Goal: Complete application form

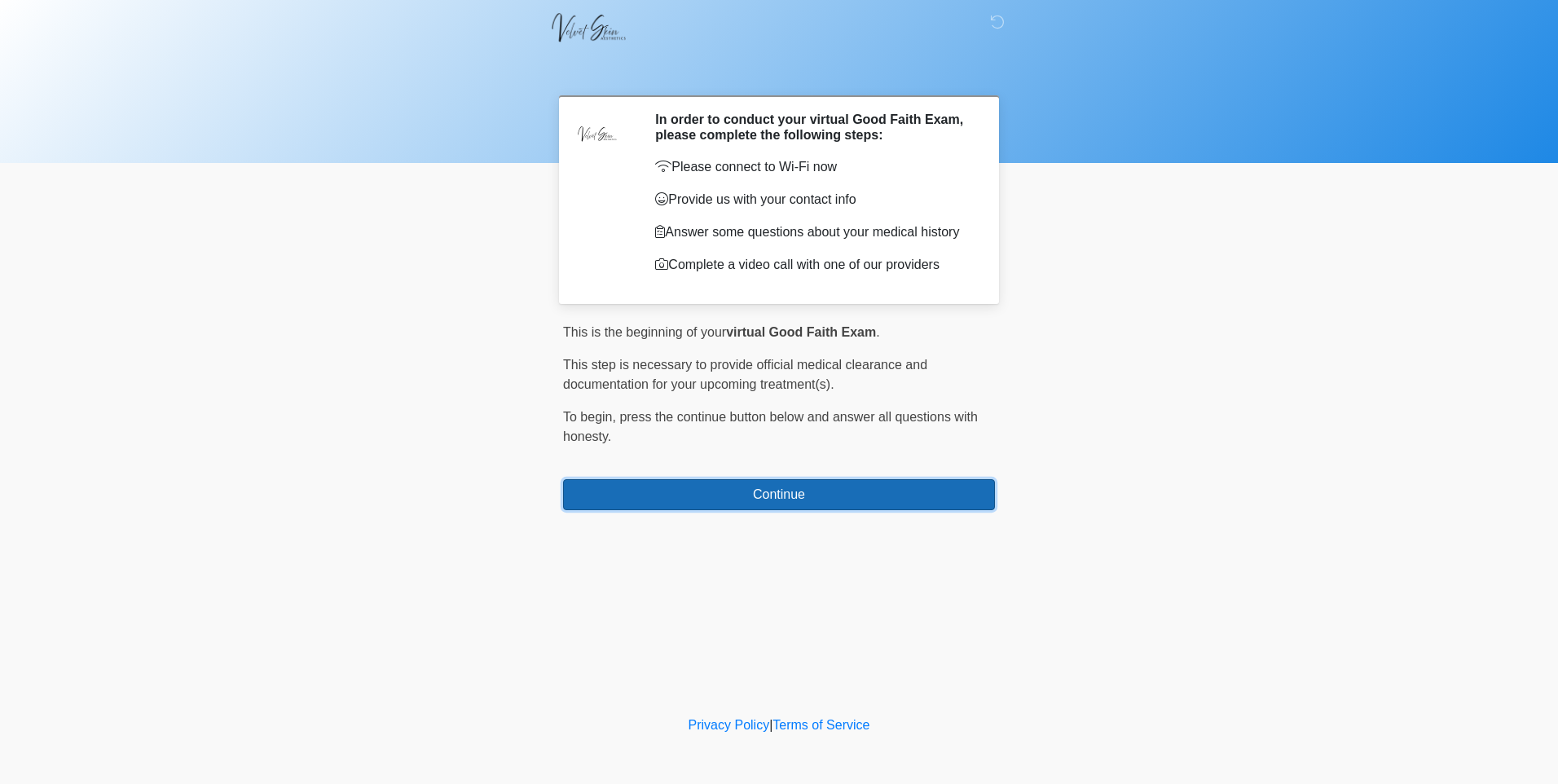
click at [767, 486] on button "Continue" at bounding box center [779, 495] width 432 height 31
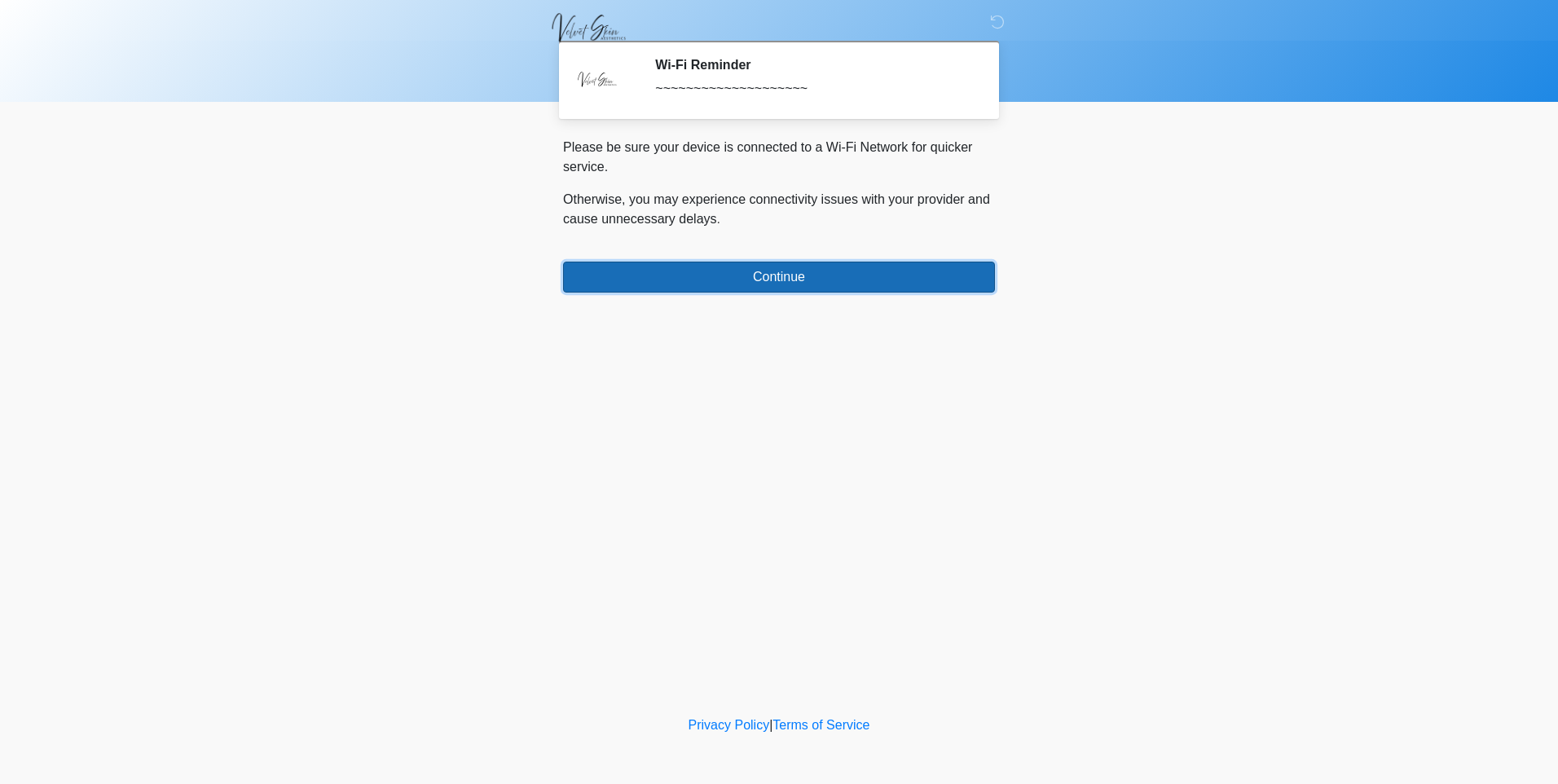
click at [770, 276] on button "Continue" at bounding box center [779, 278] width 432 height 31
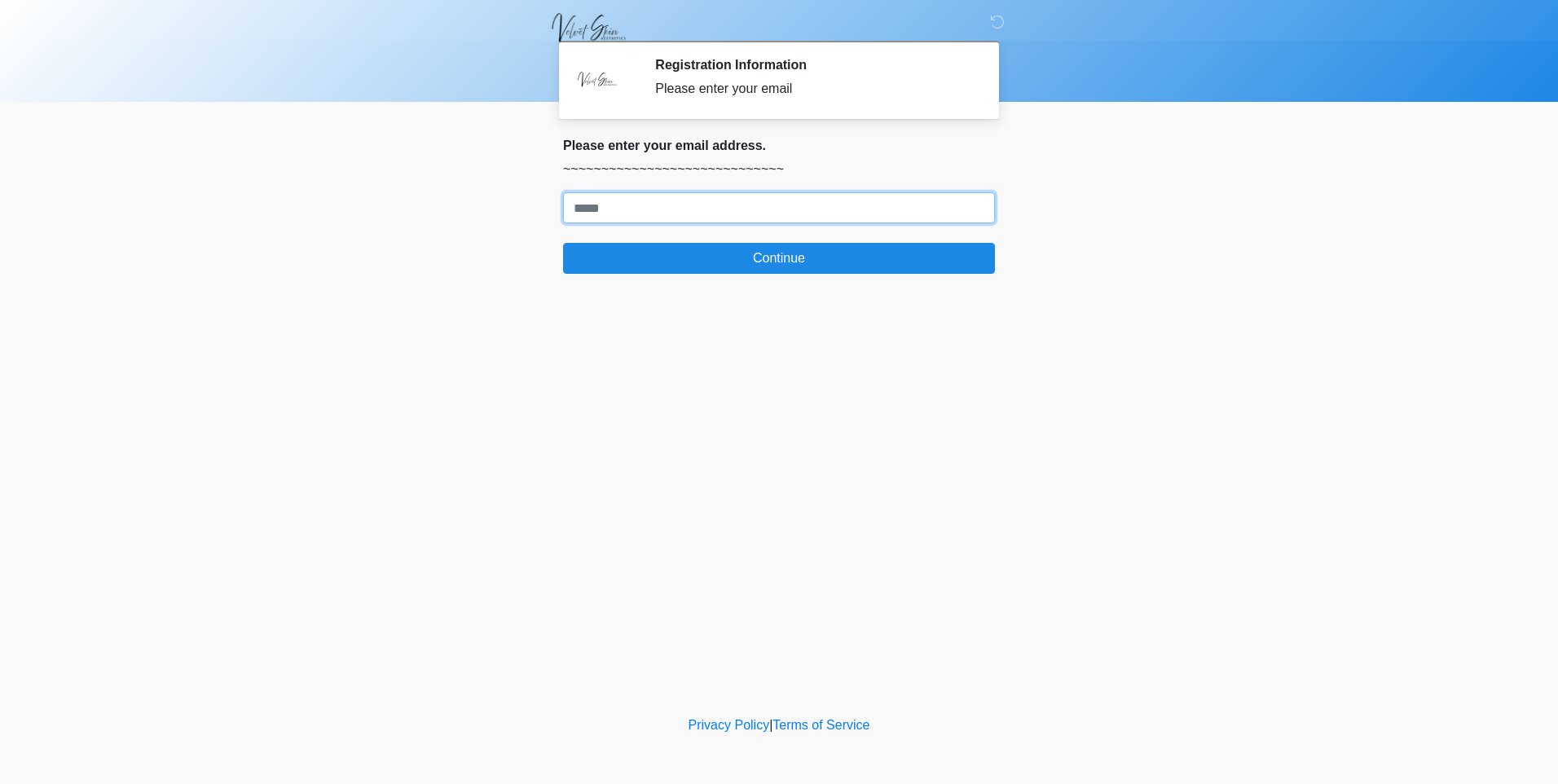
click at [748, 213] on input "Where should we email your treatment plan?" at bounding box center [779, 208] width 432 height 31
type input "**********"
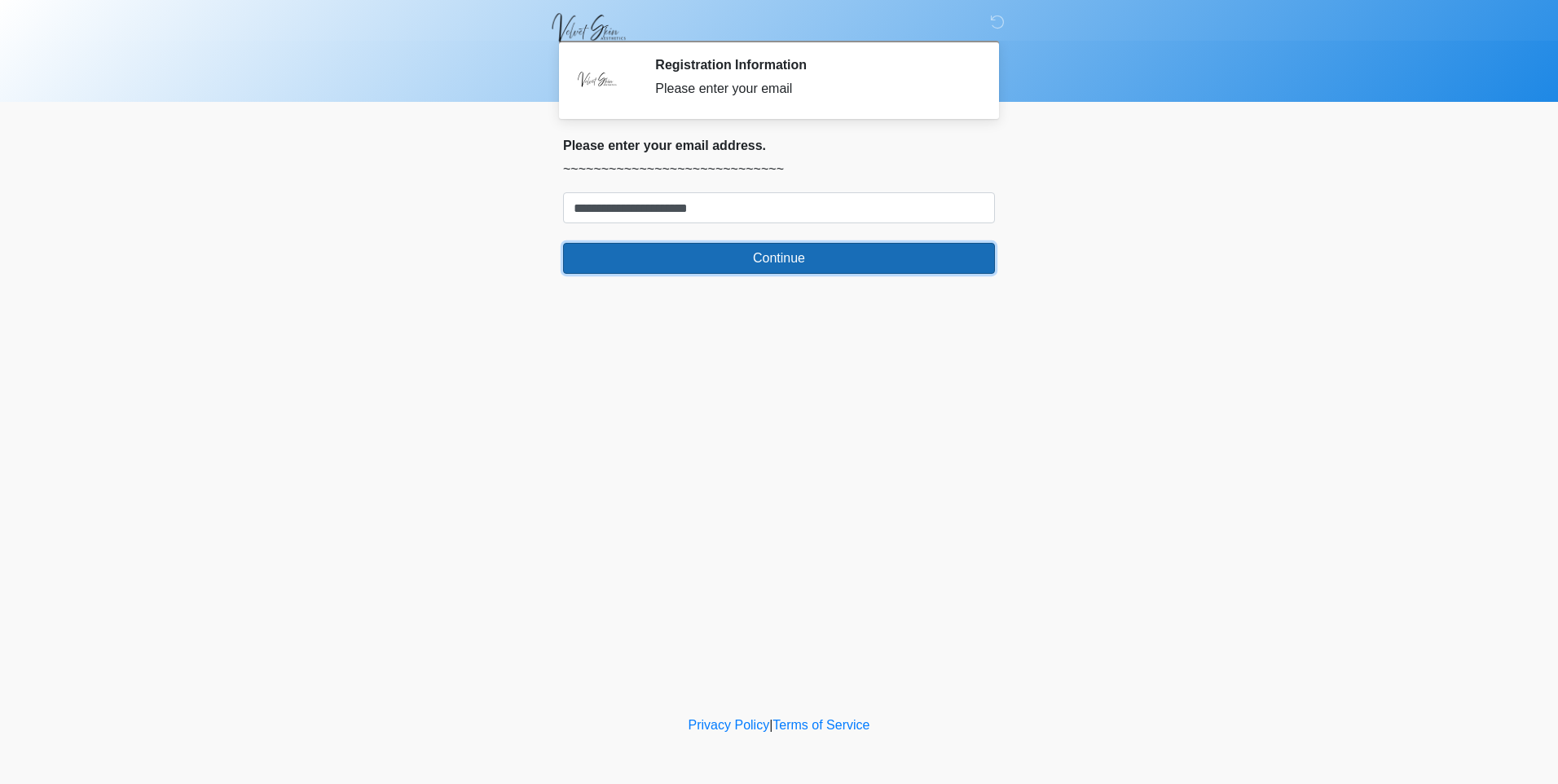
click at [755, 250] on button "Continue" at bounding box center [779, 258] width 432 height 31
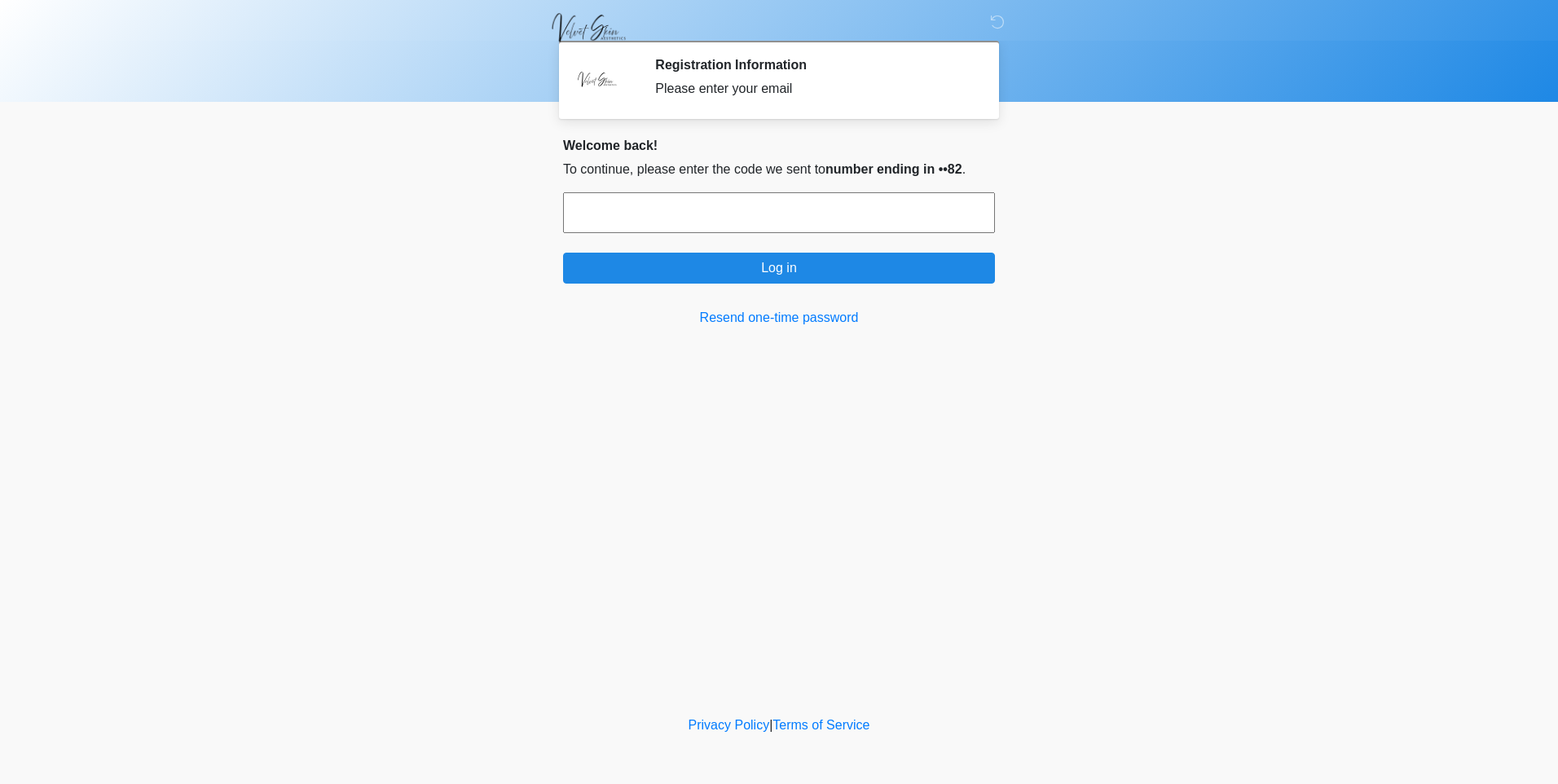
click at [752, 215] on input "text" at bounding box center [779, 213] width 432 height 41
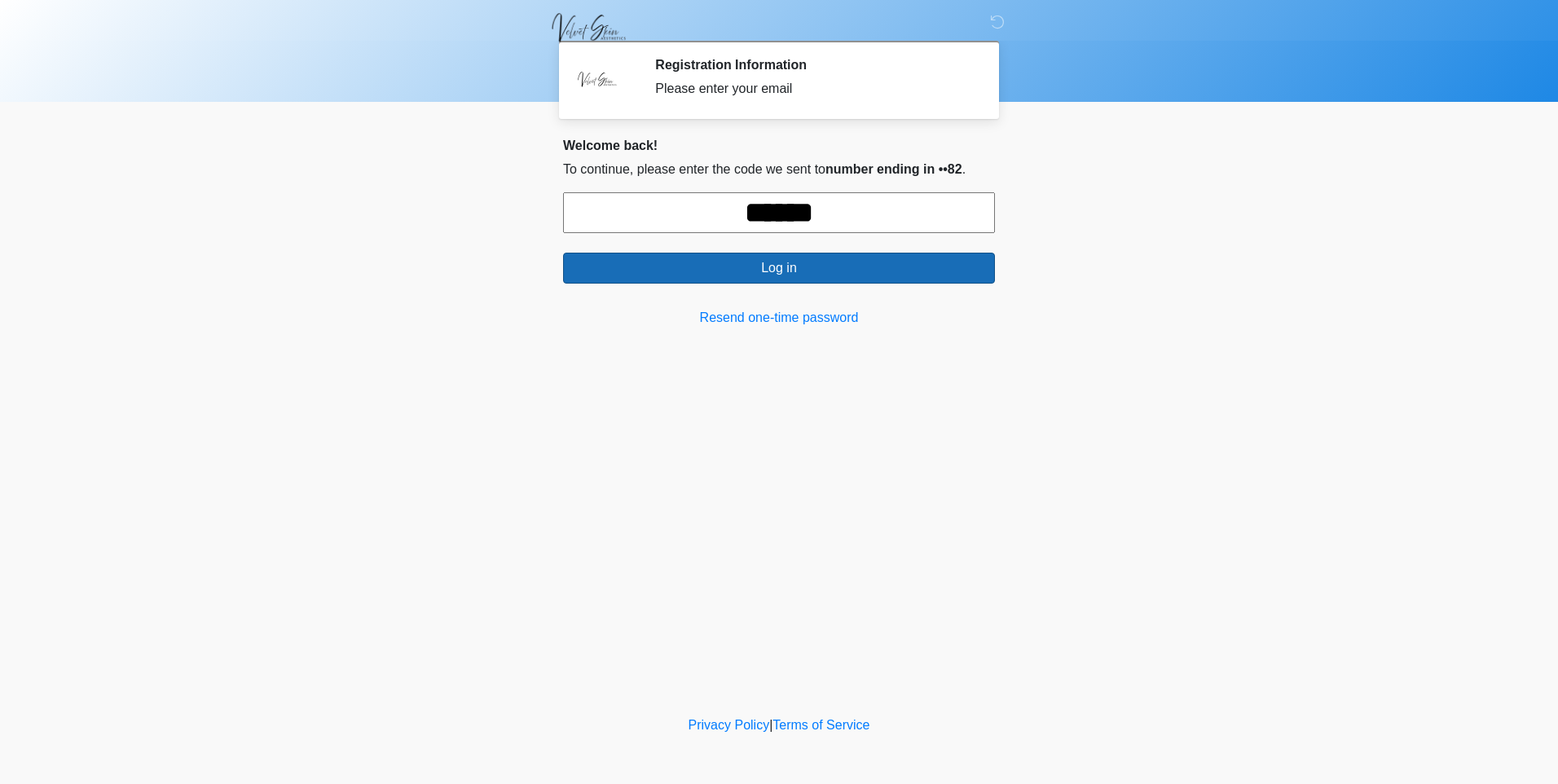
type input "******"
click at [795, 278] on button "Log in" at bounding box center [779, 268] width 432 height 31
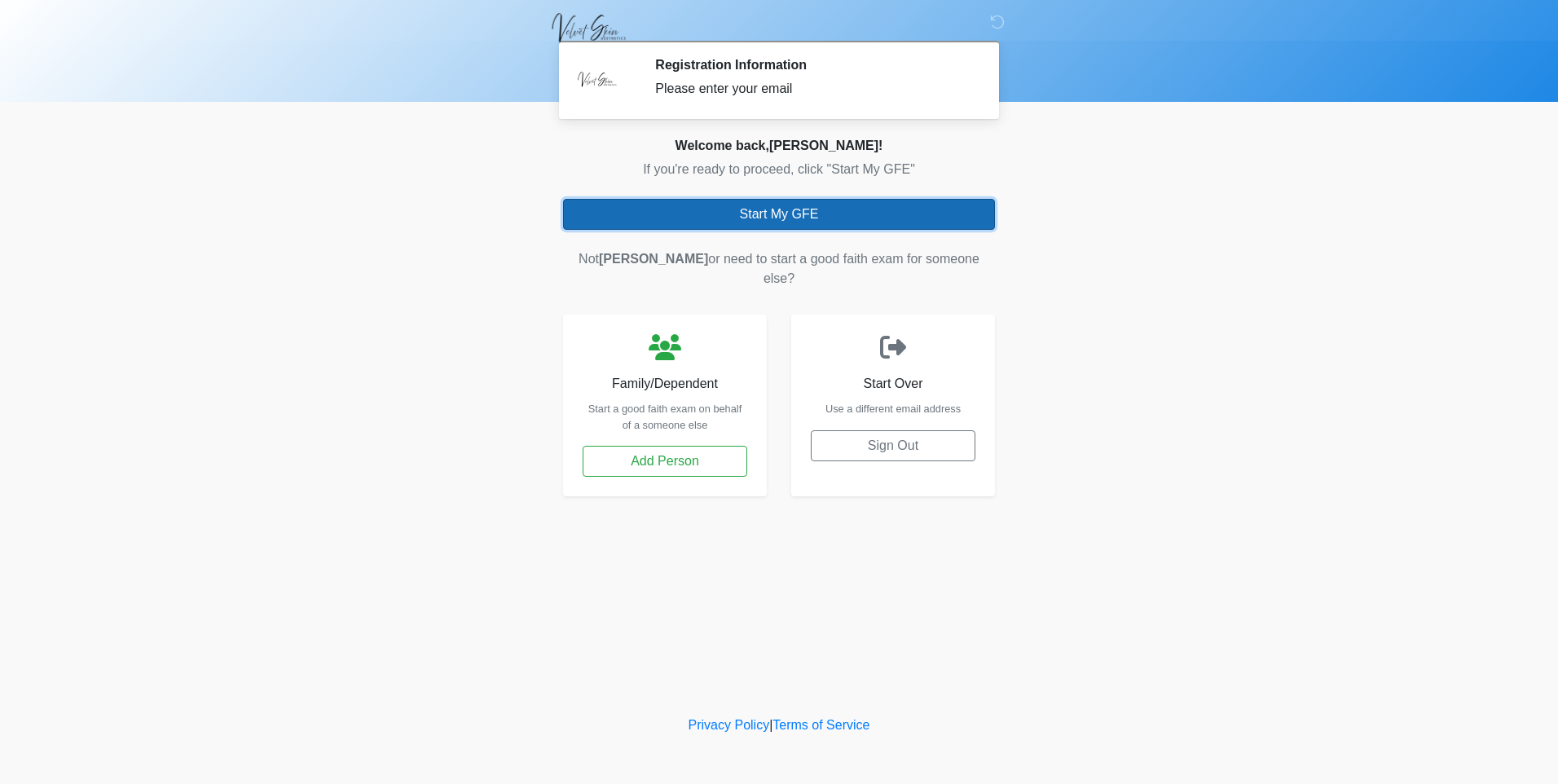
click at [799, 211] on button "Start My GFE" at bounding box center [779, 215] width 432 height 31
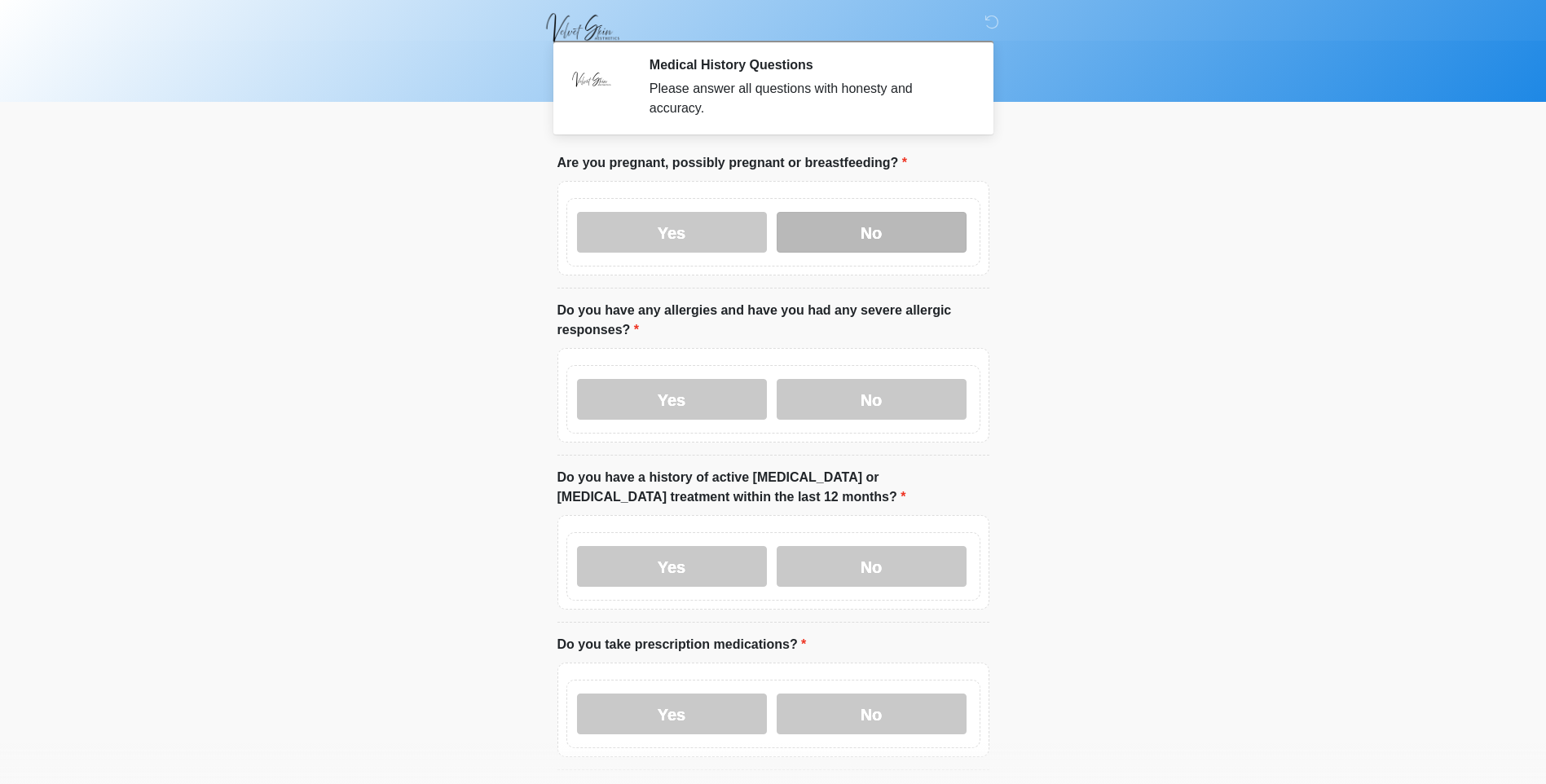
click at [881, 212] on label "No" at bounding box center [872, 232] width 190 height 41
click at [880, 379] on label "No" at bounding box center [872, 399] width 190 height 41
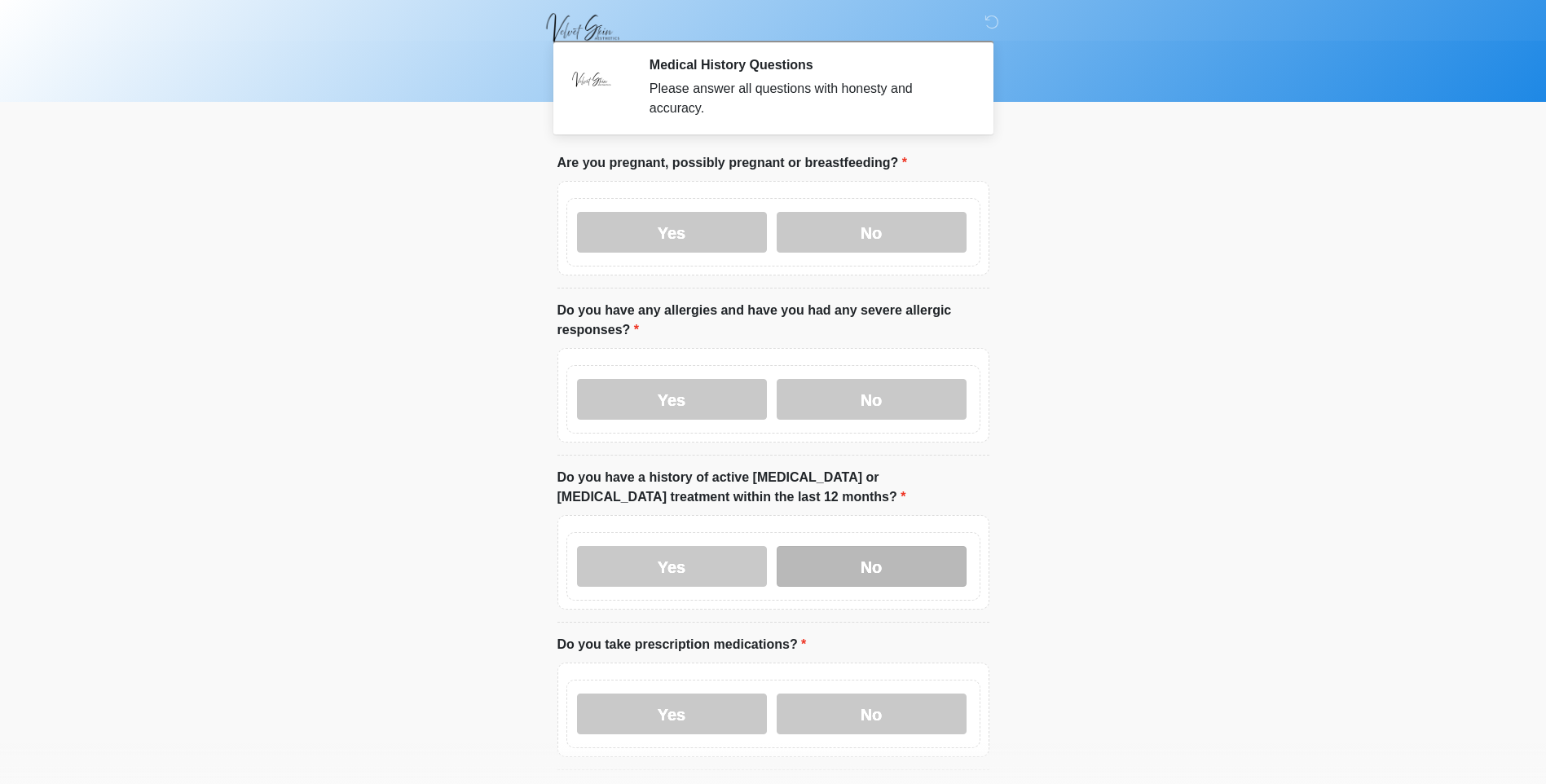
click at [874, 546] on label "No" at bounding box center [872, 566] width 190 height 41
click at [703, 694] on label "Yes" at bounding box center [672, 714] width 190 height 41
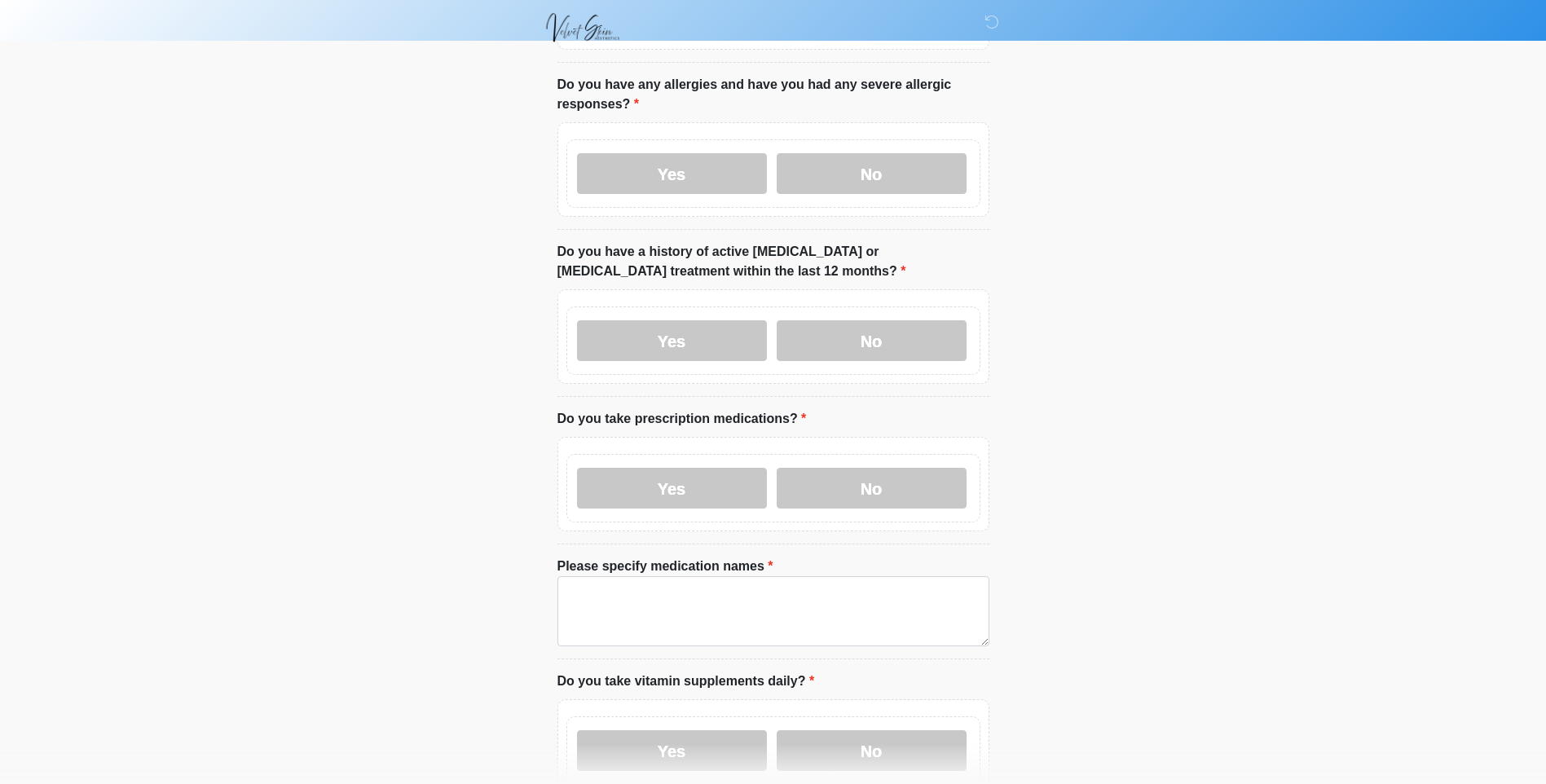
scroll to position [244, 0]
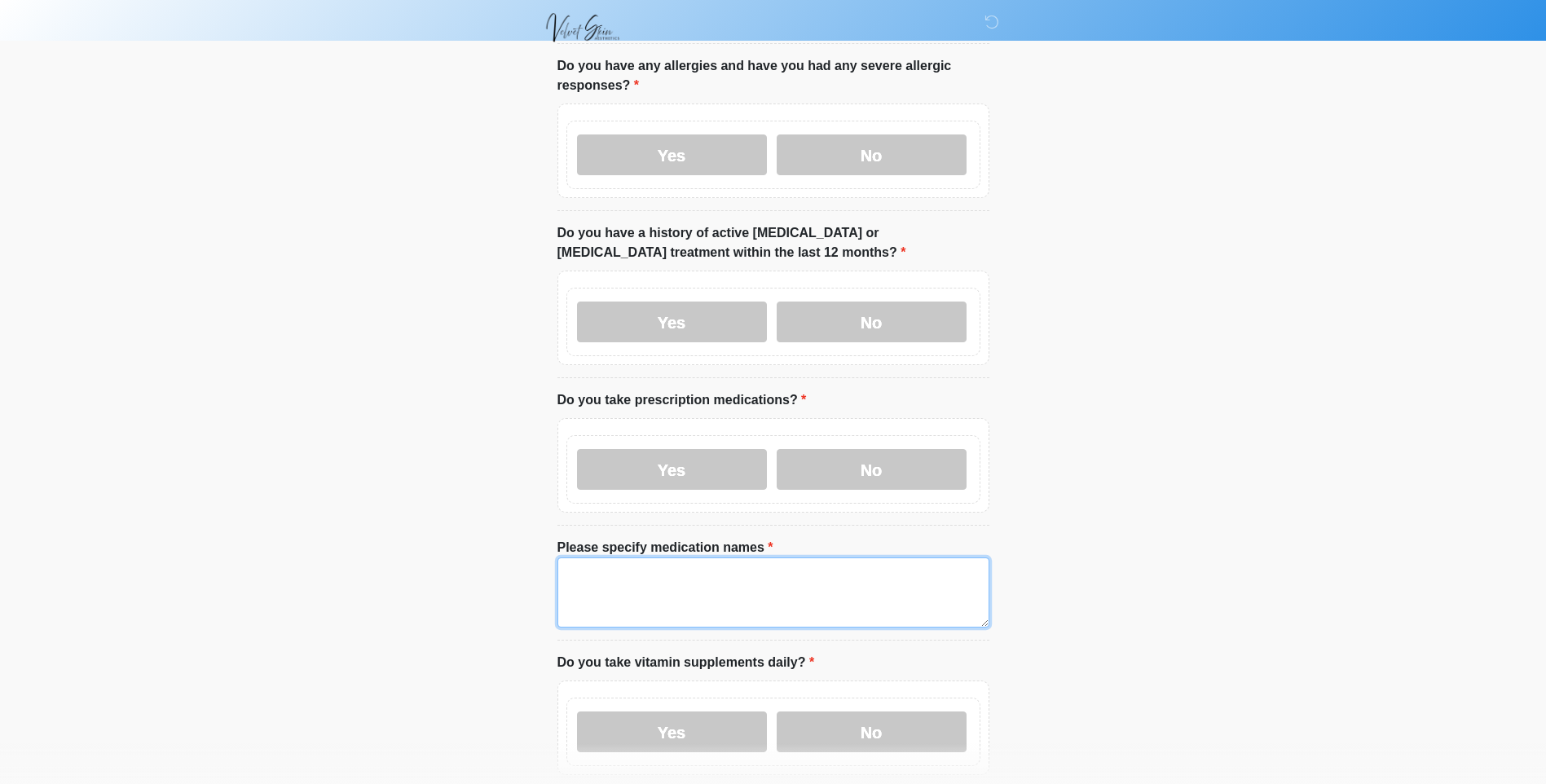
click at [677, 571] on textarea "Please specify medication names" at bounding box center [773, 592] width 432 height 70
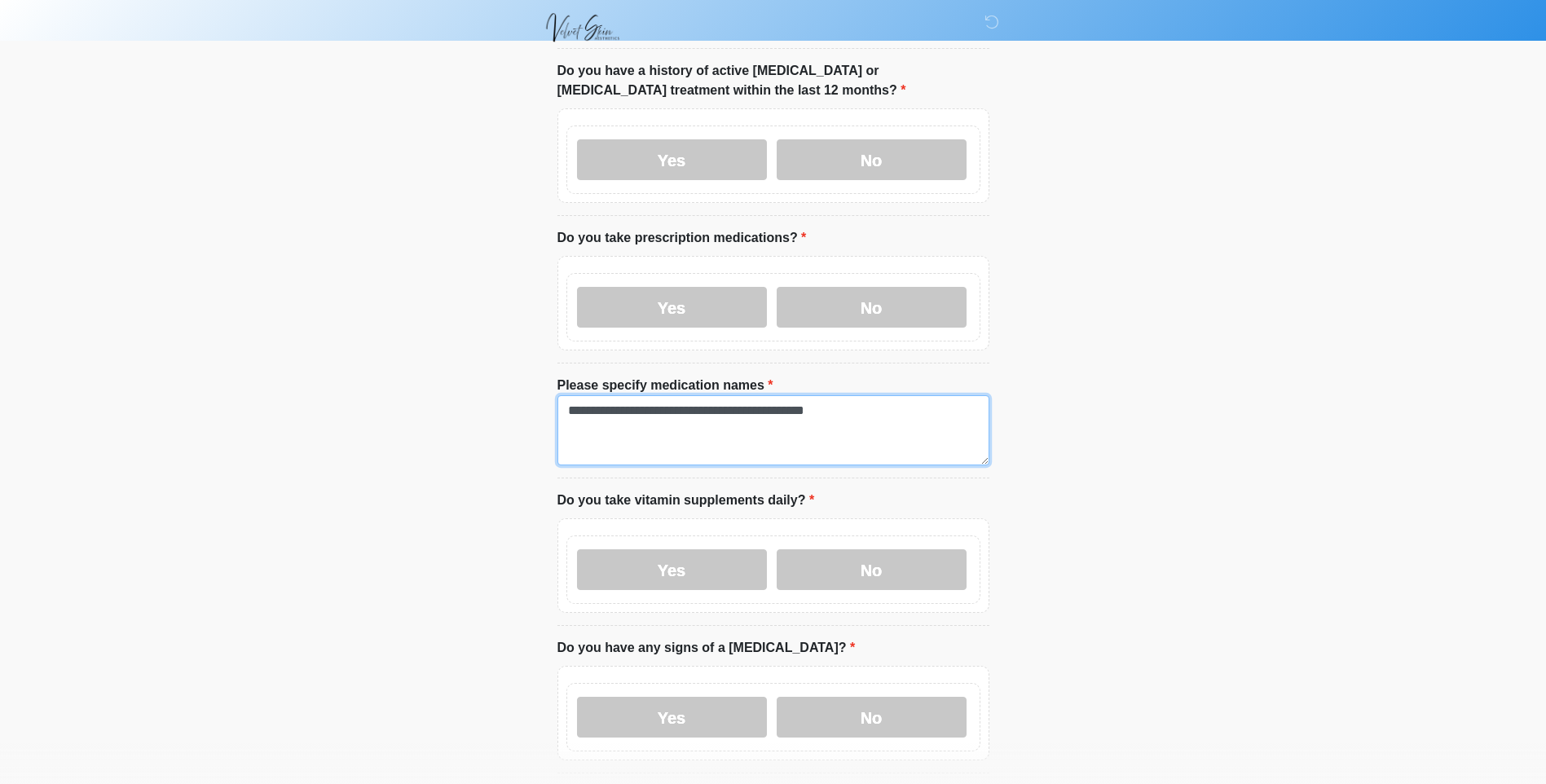
scroll to position [408, 0]
type textarea "**********"
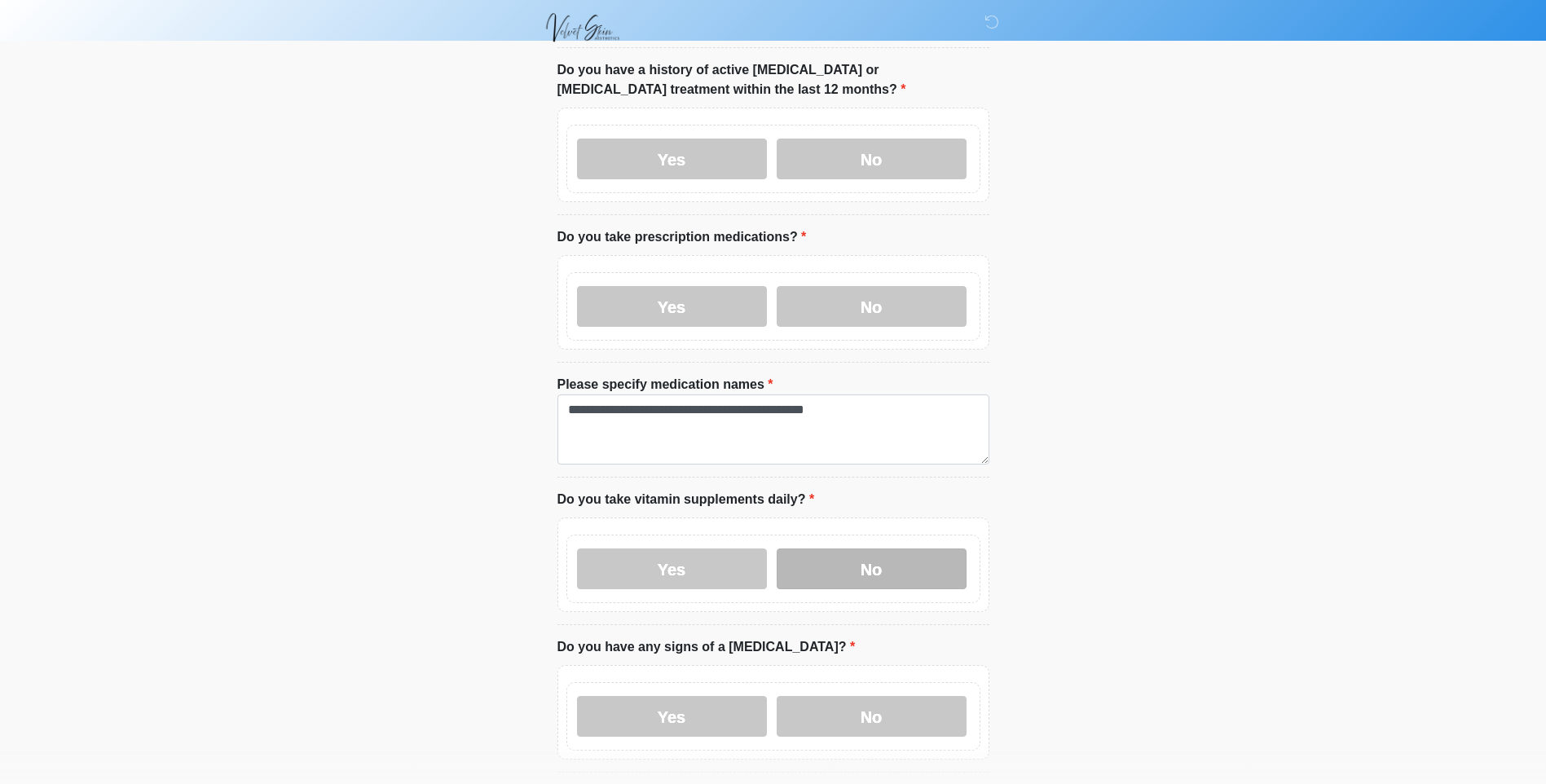
click at [863, 566] on label "No" at bounding box center [872, 569] width 190 height 41
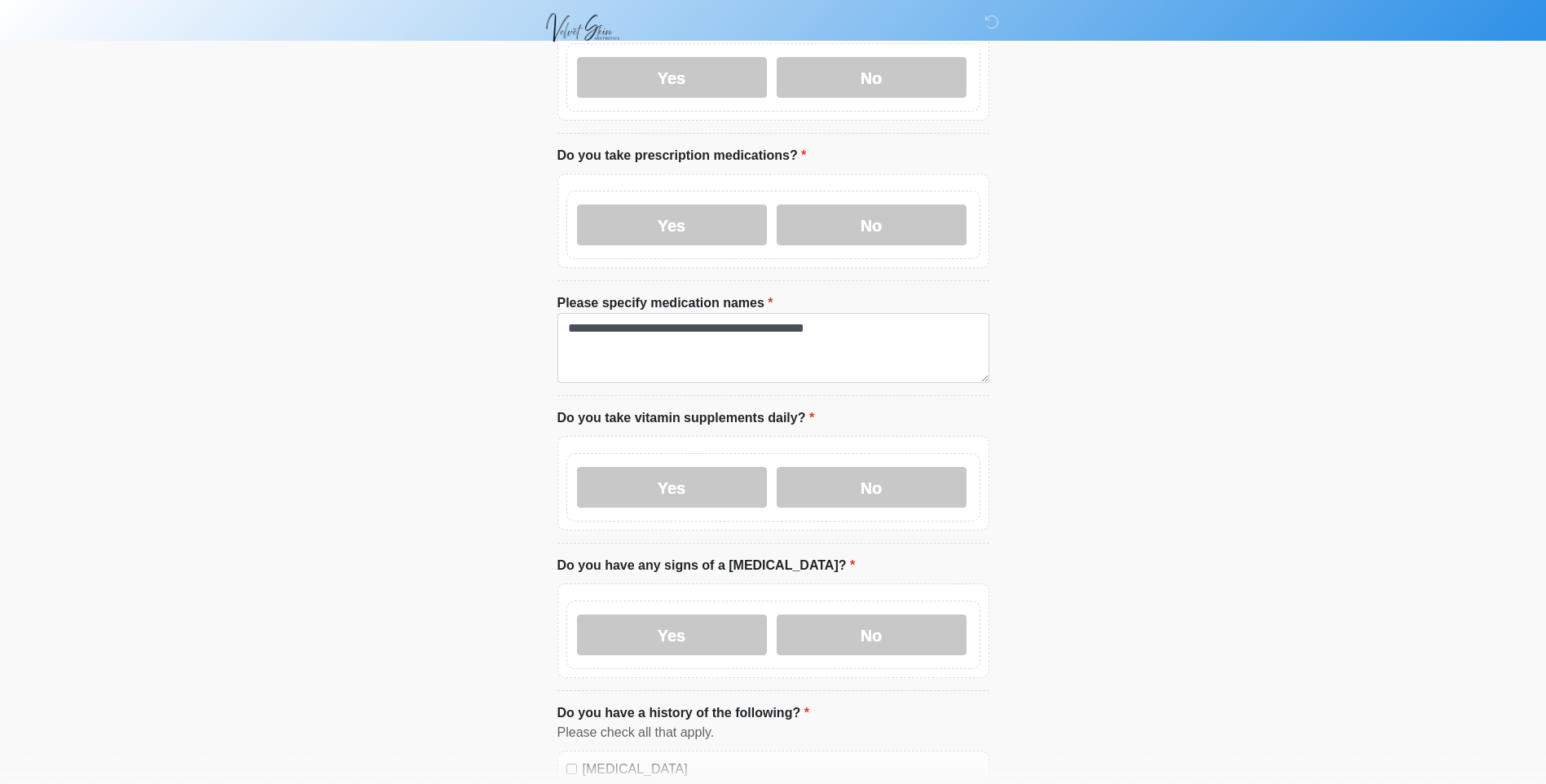
scroll to position [570, 0]
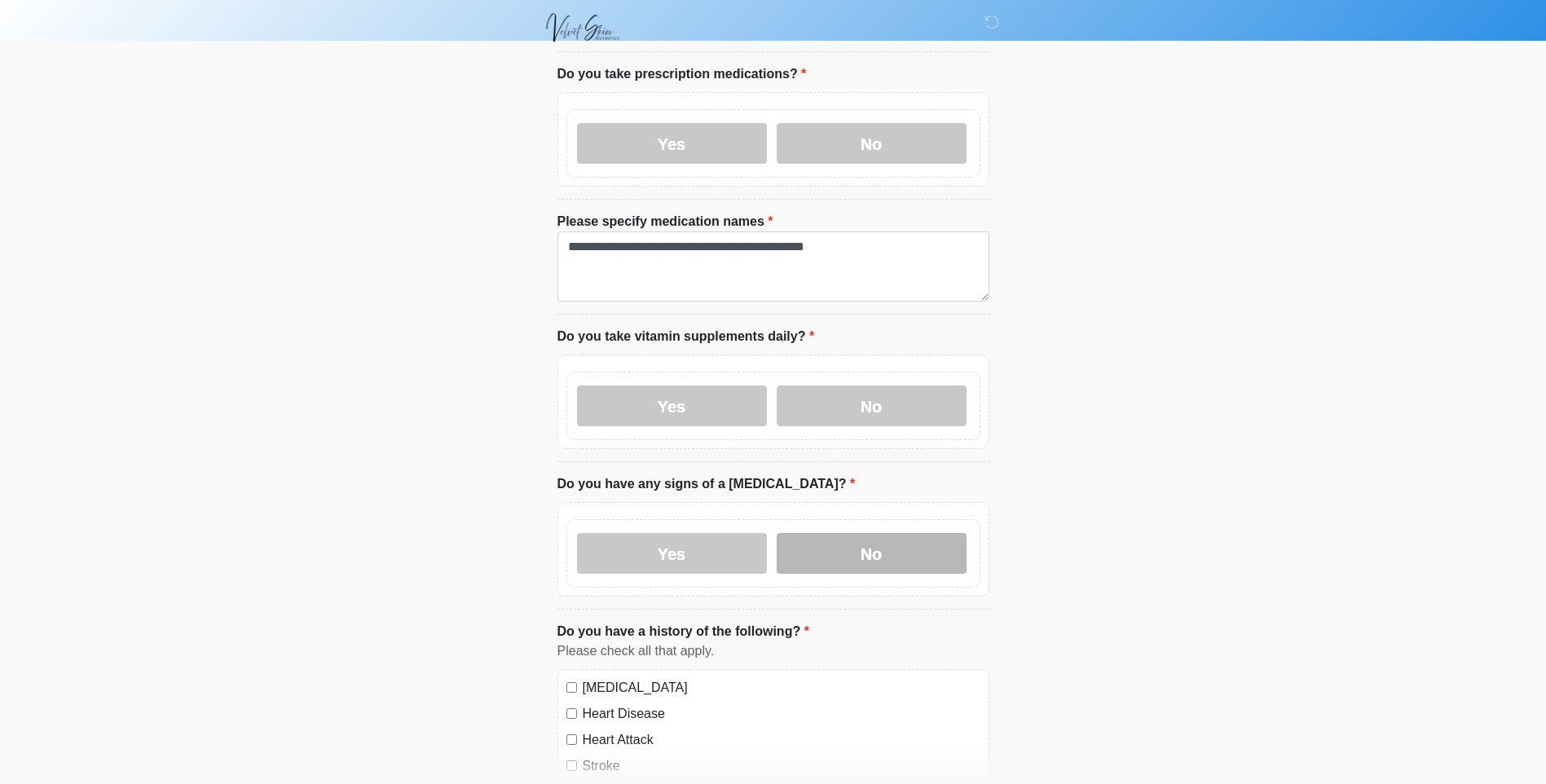
click at [876, 533] on label "No" at bounding box center [872, 553] width 190 height 41
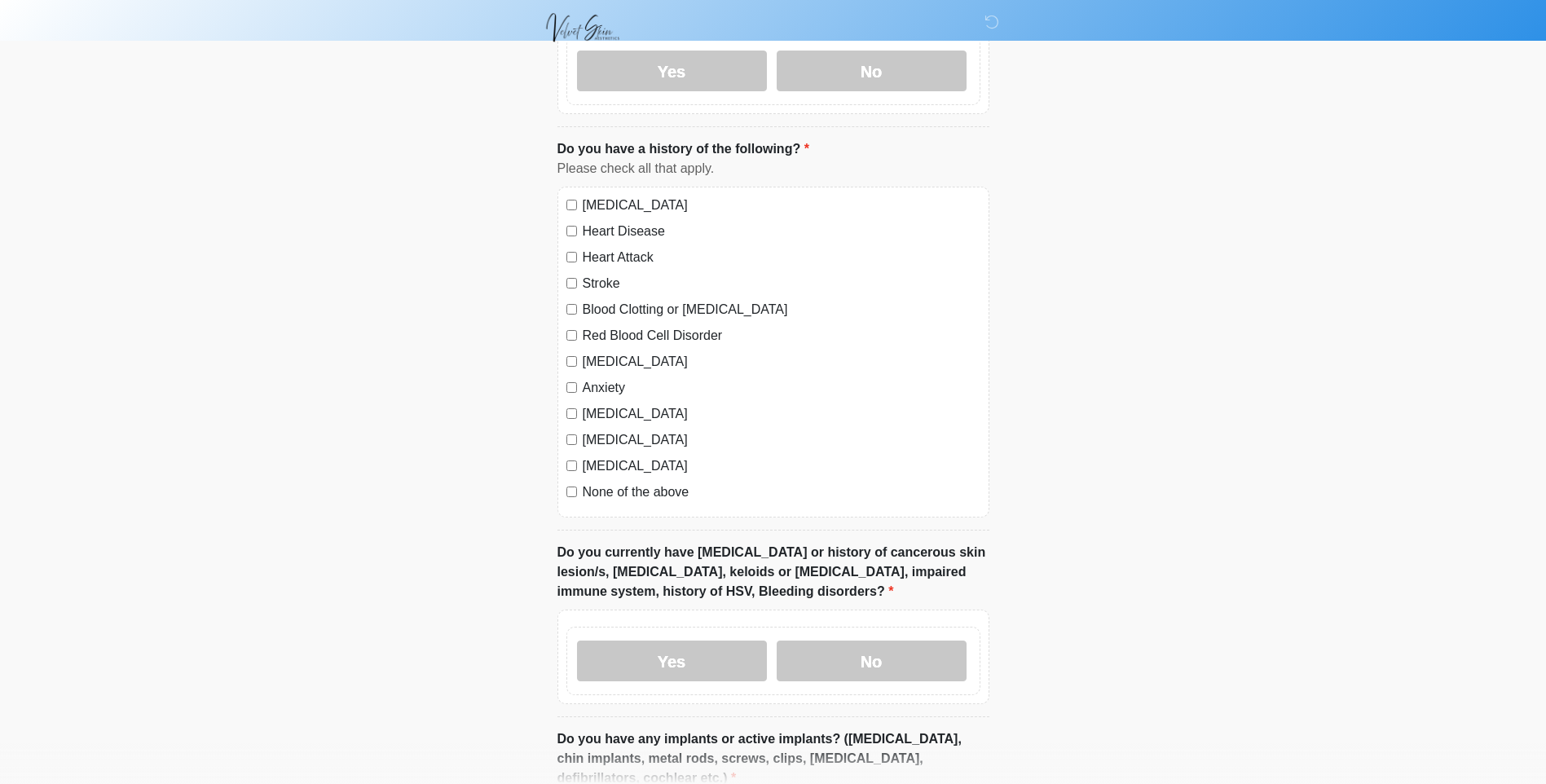
scroll to position [1060, 0]
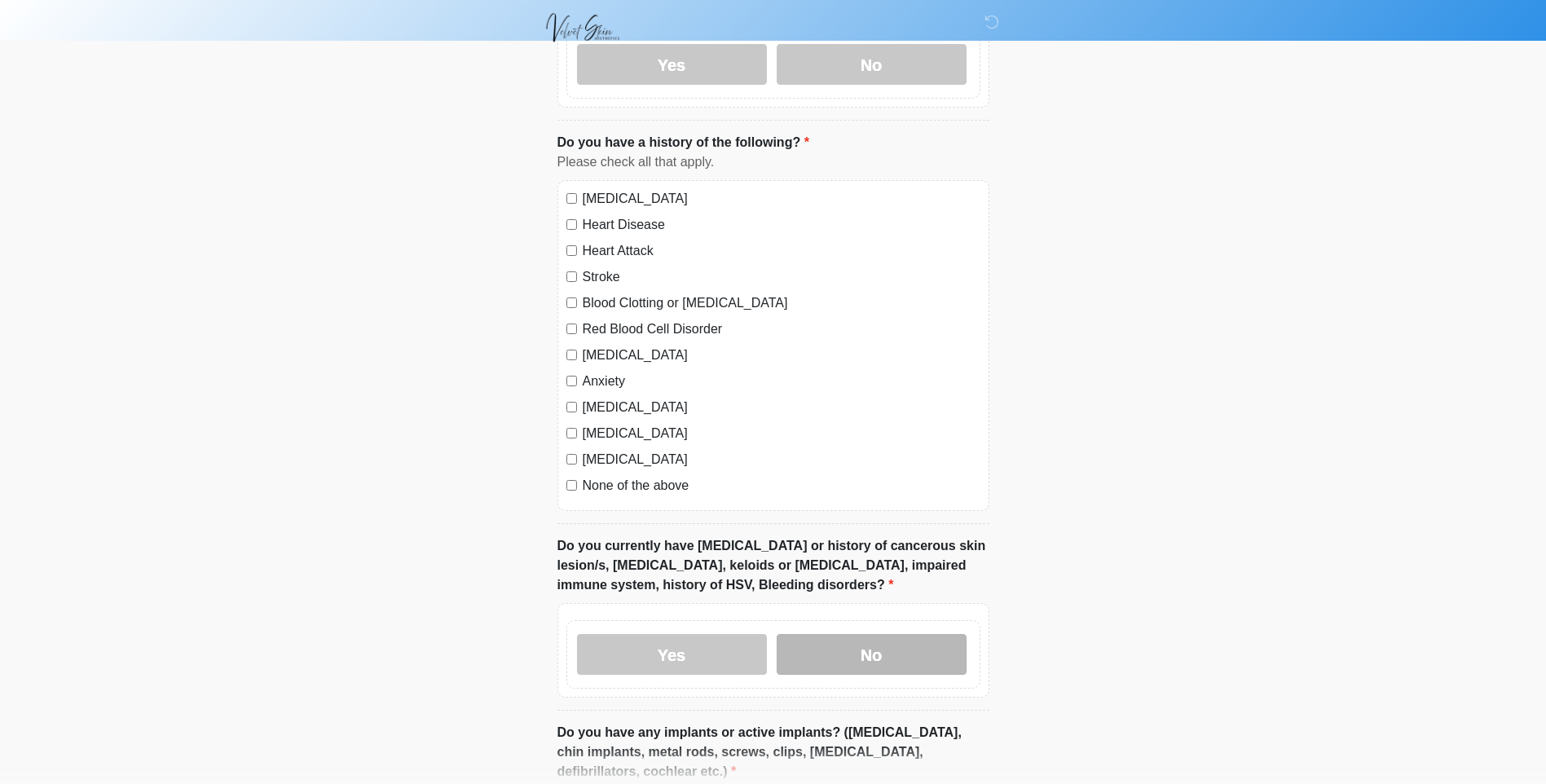
click at [893, 643] on label "No" at bounding box center [872, 654] width 190 height 41
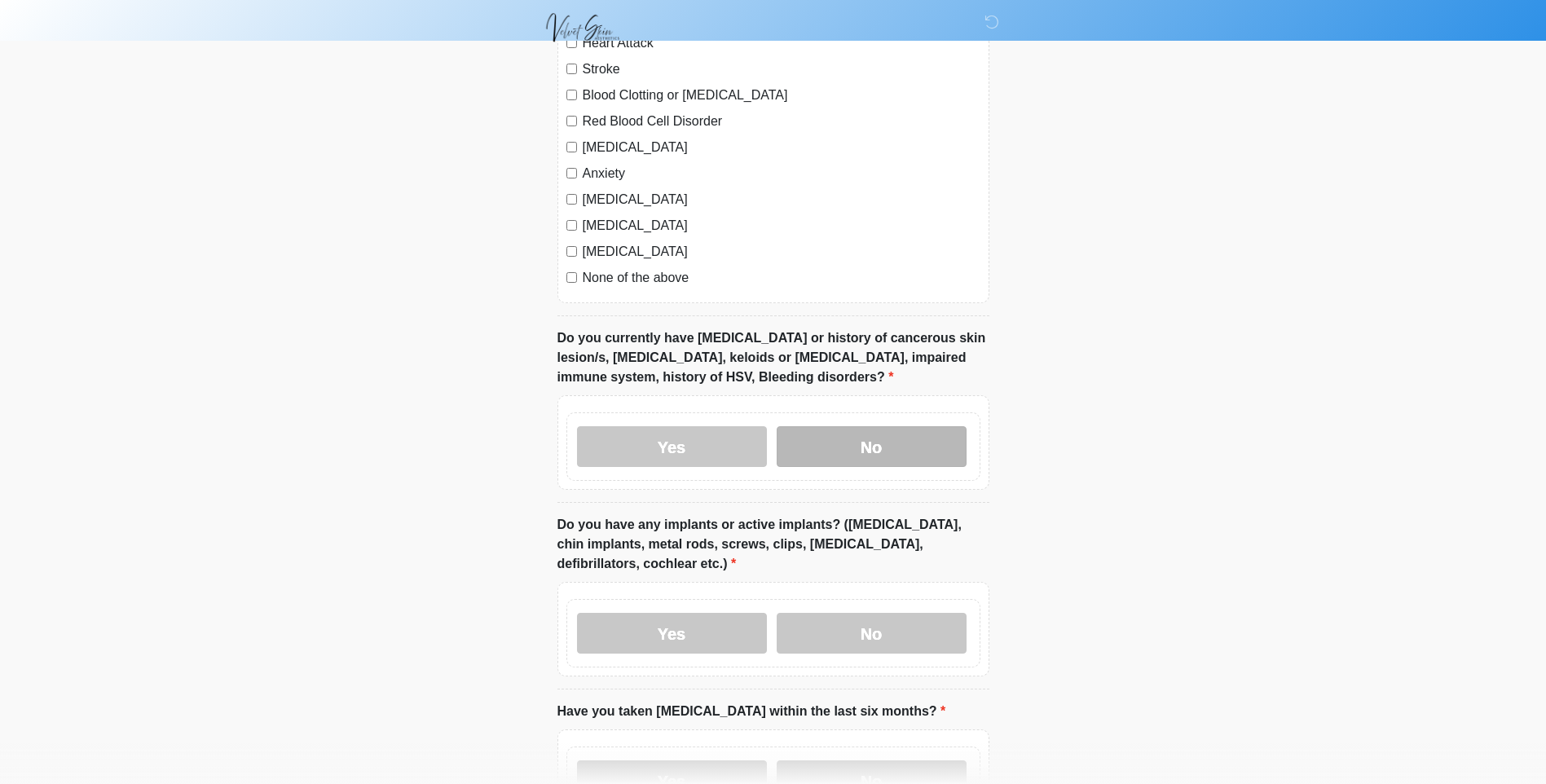
scroll to position [1304, 0]
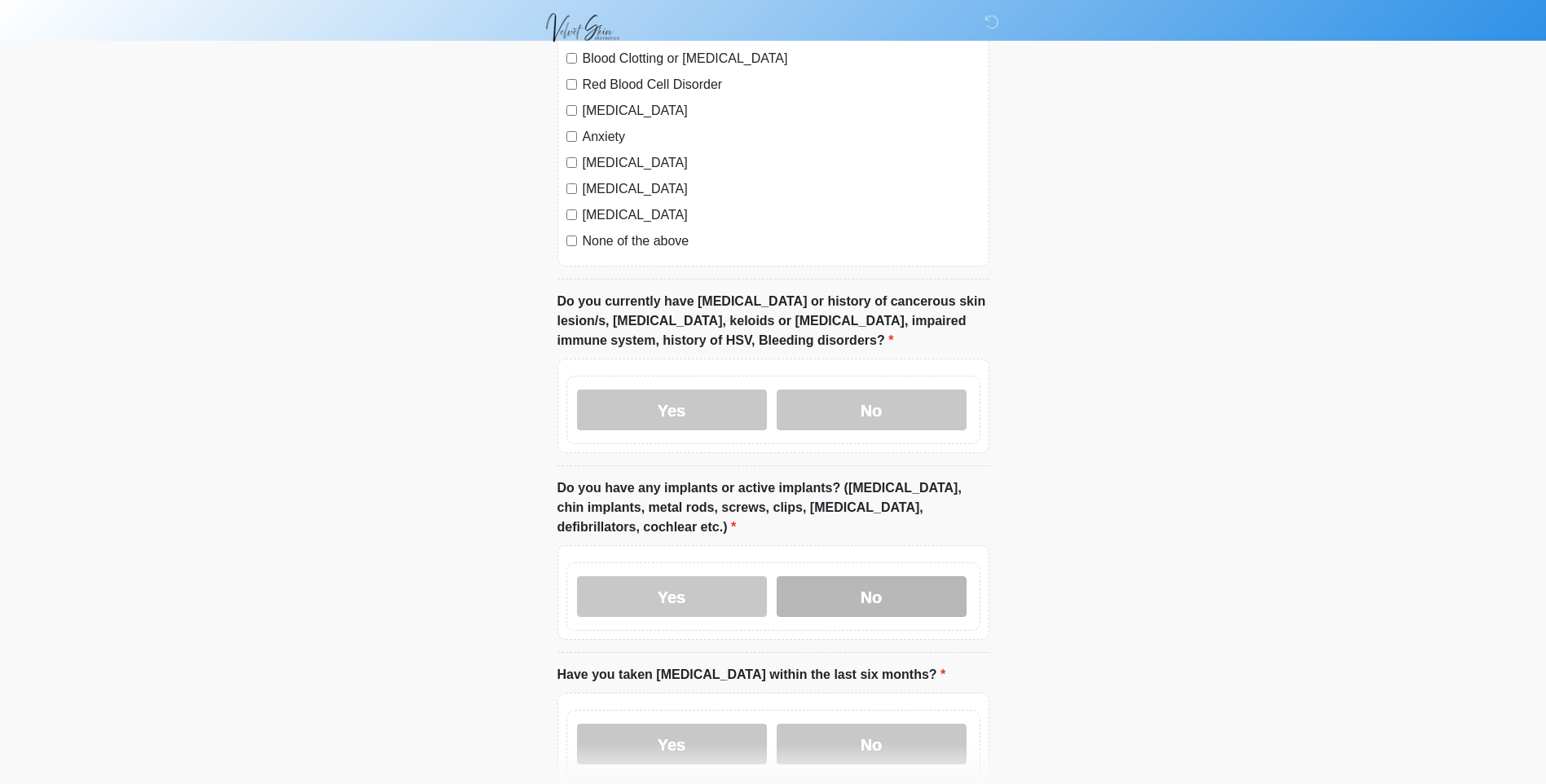
click at [875, 578] on label "No" at bounding box center [872, 597] width 190 height 41
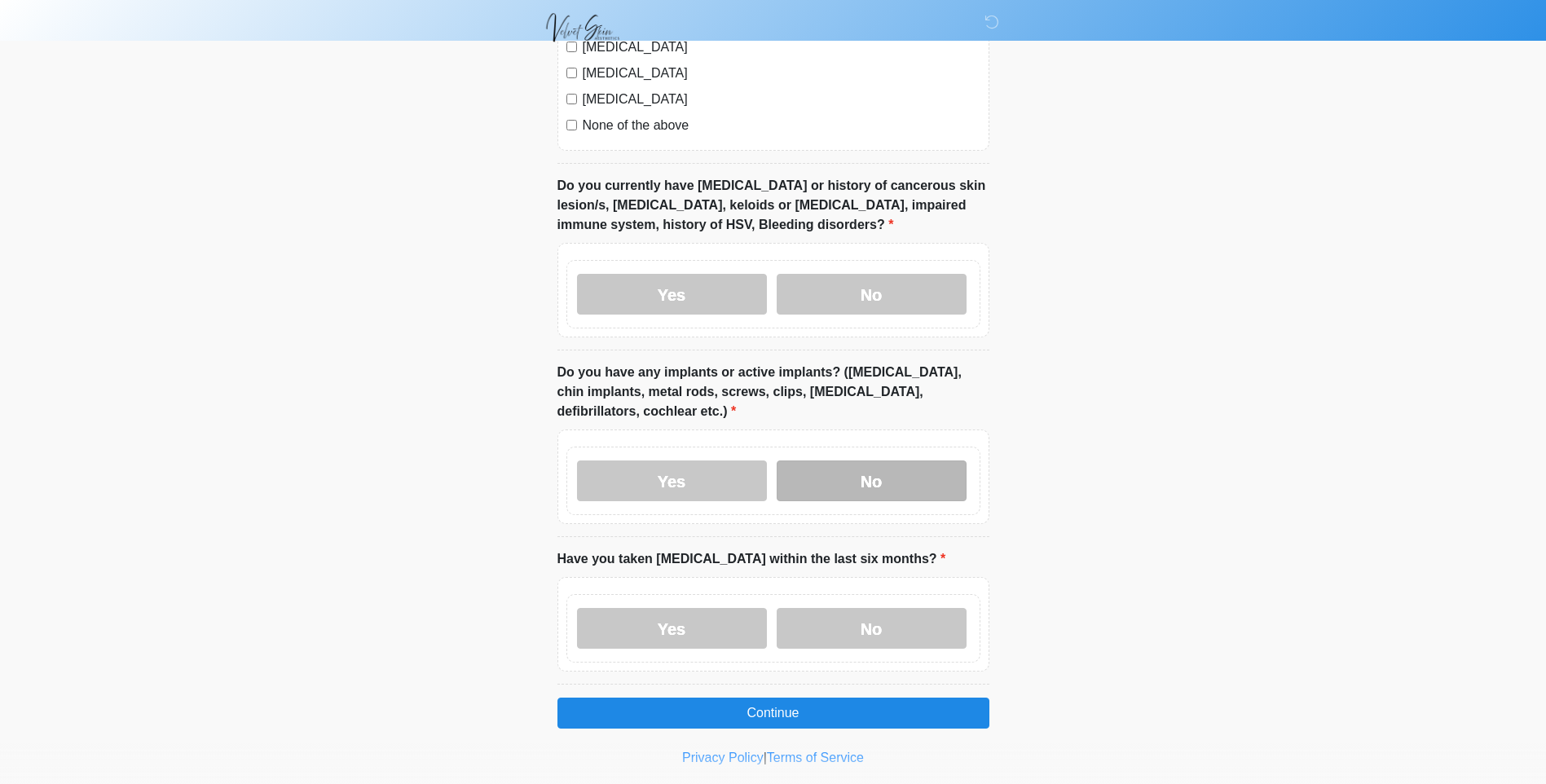
scroll to position [1437, 0]
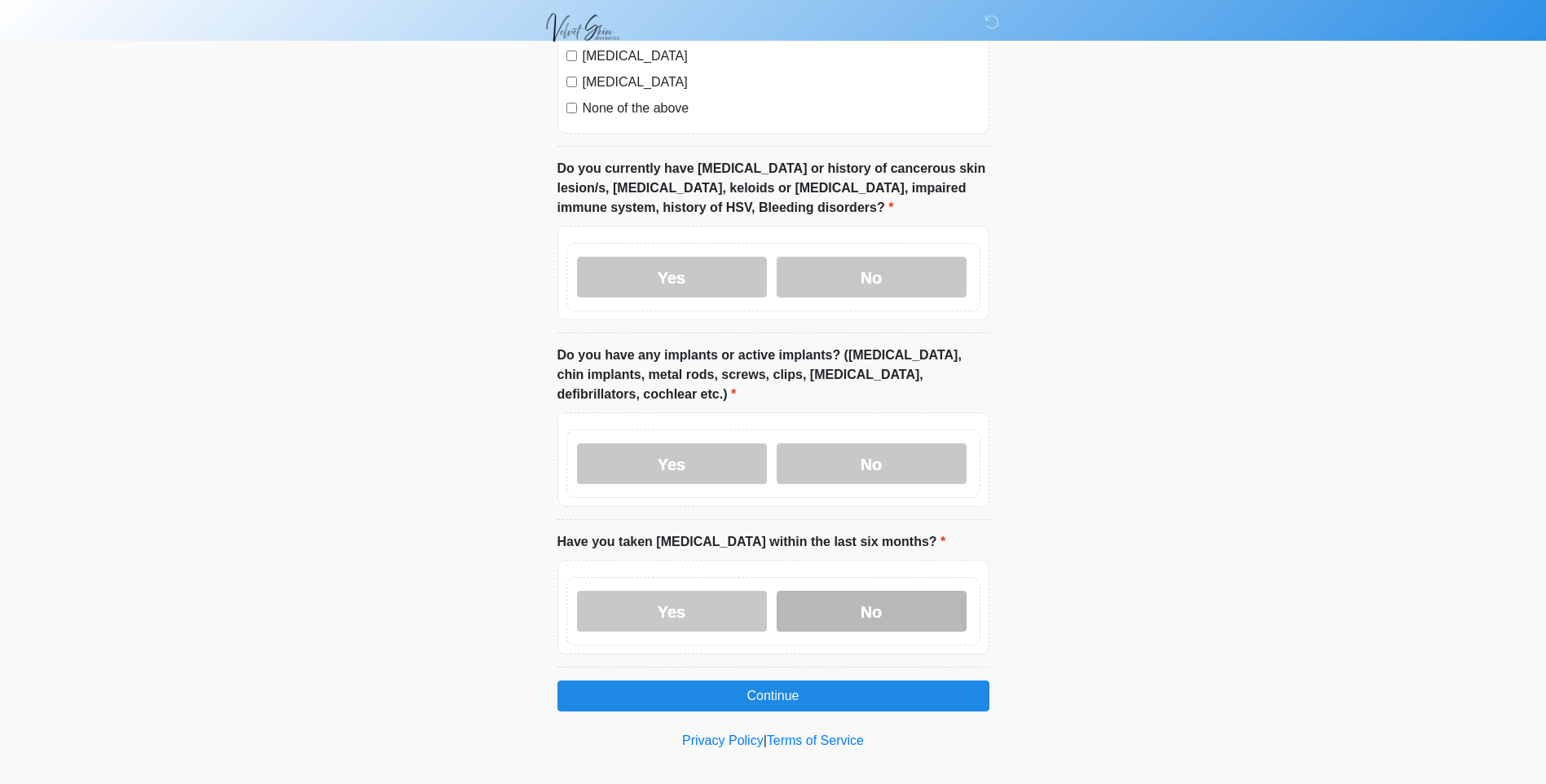
click at [874, 596] on label "No" at bounding box center [872, 612] width 190 height 41
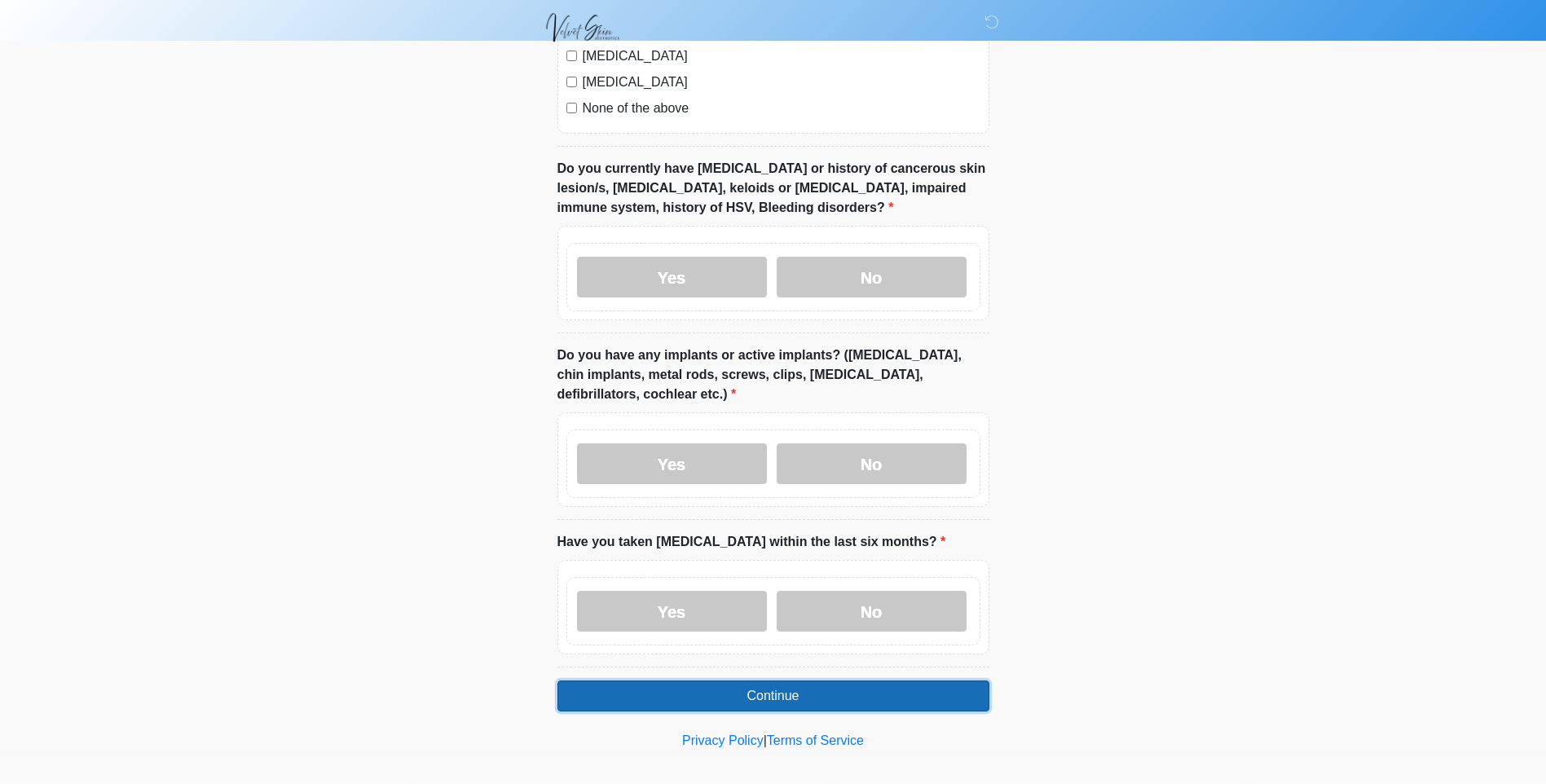
click at [767, 681] on button "Continue" at bounding box center [773, 696] width 432 height 31
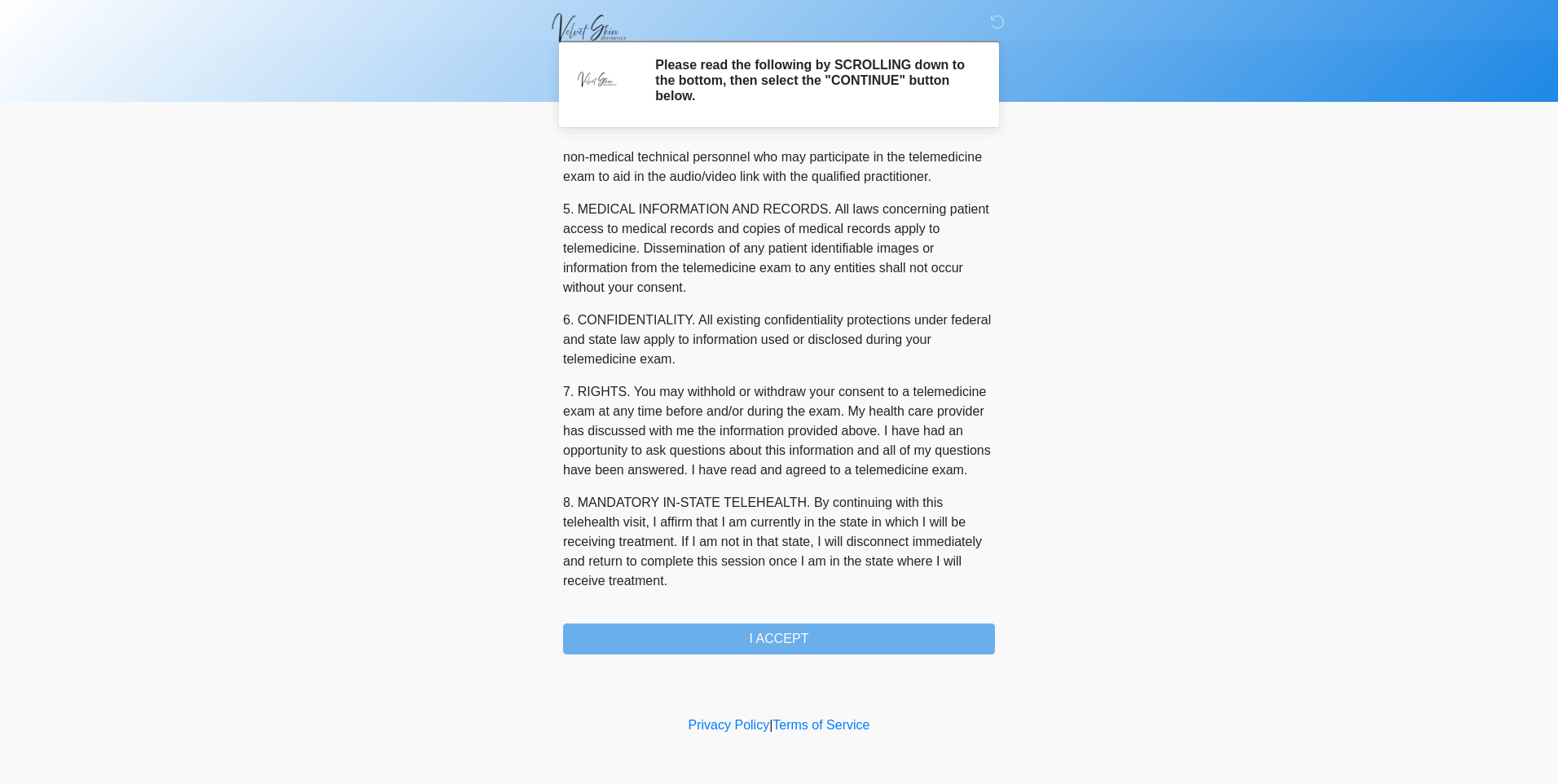
scroll to position [507, 0]
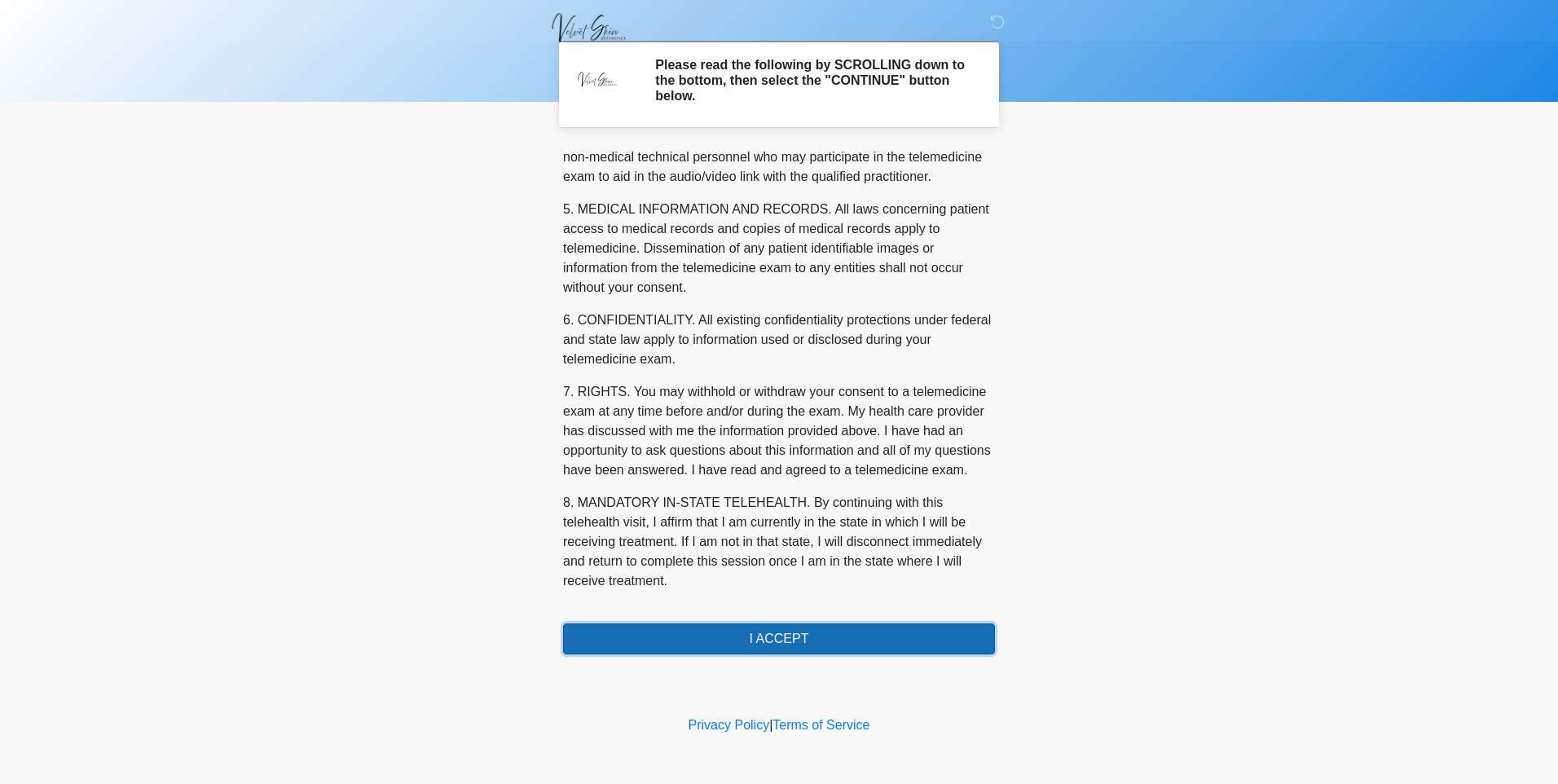
click at [779, 630] on button "I ACCEPT" at bounding box center [779, 639] width 432 height 31
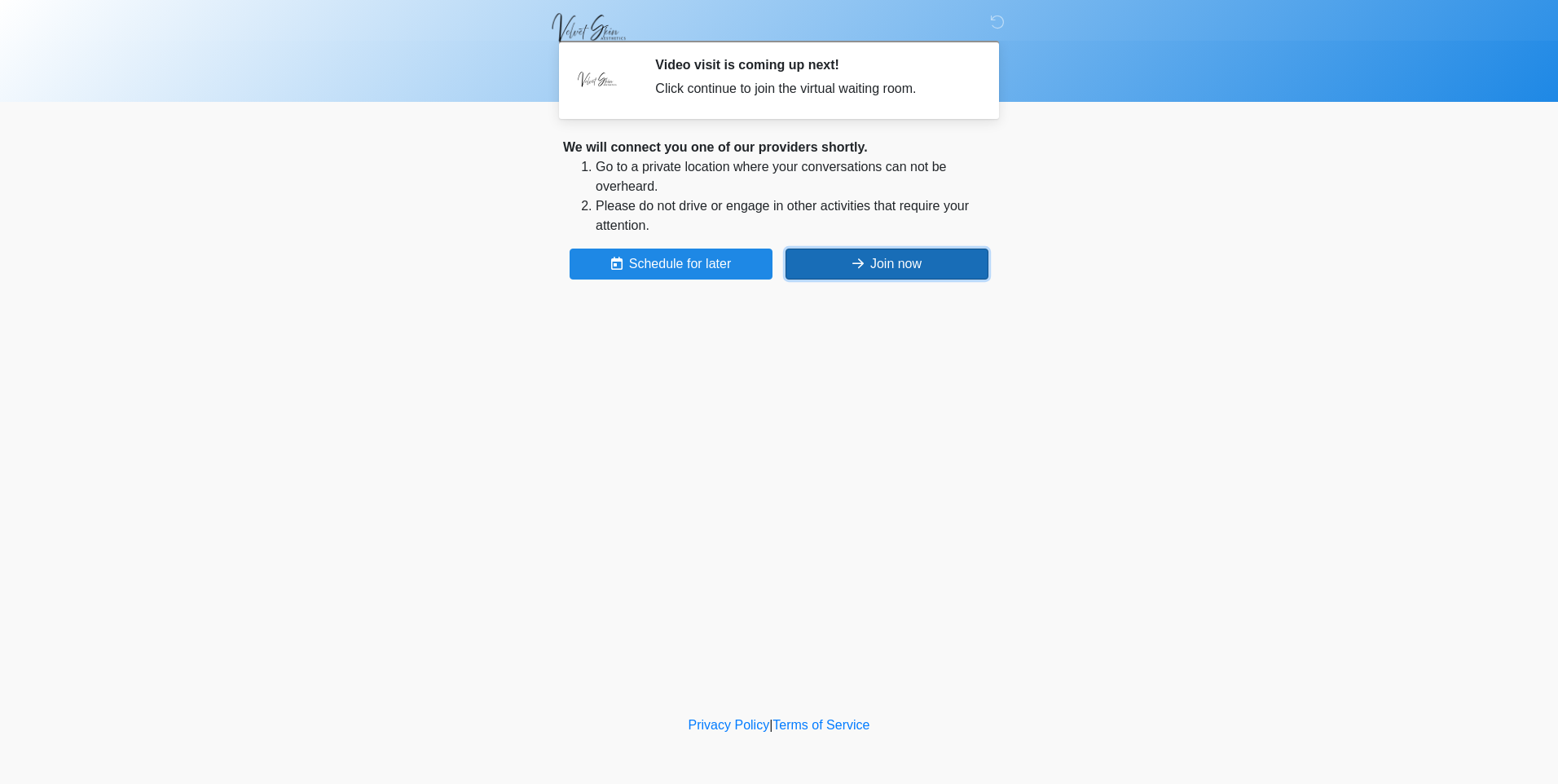
click at [910, 266] on button "Join now" at bounding box center [887, 264] width 203 height 31
